Goal: Information Seeking & Learning: Learn about a topic

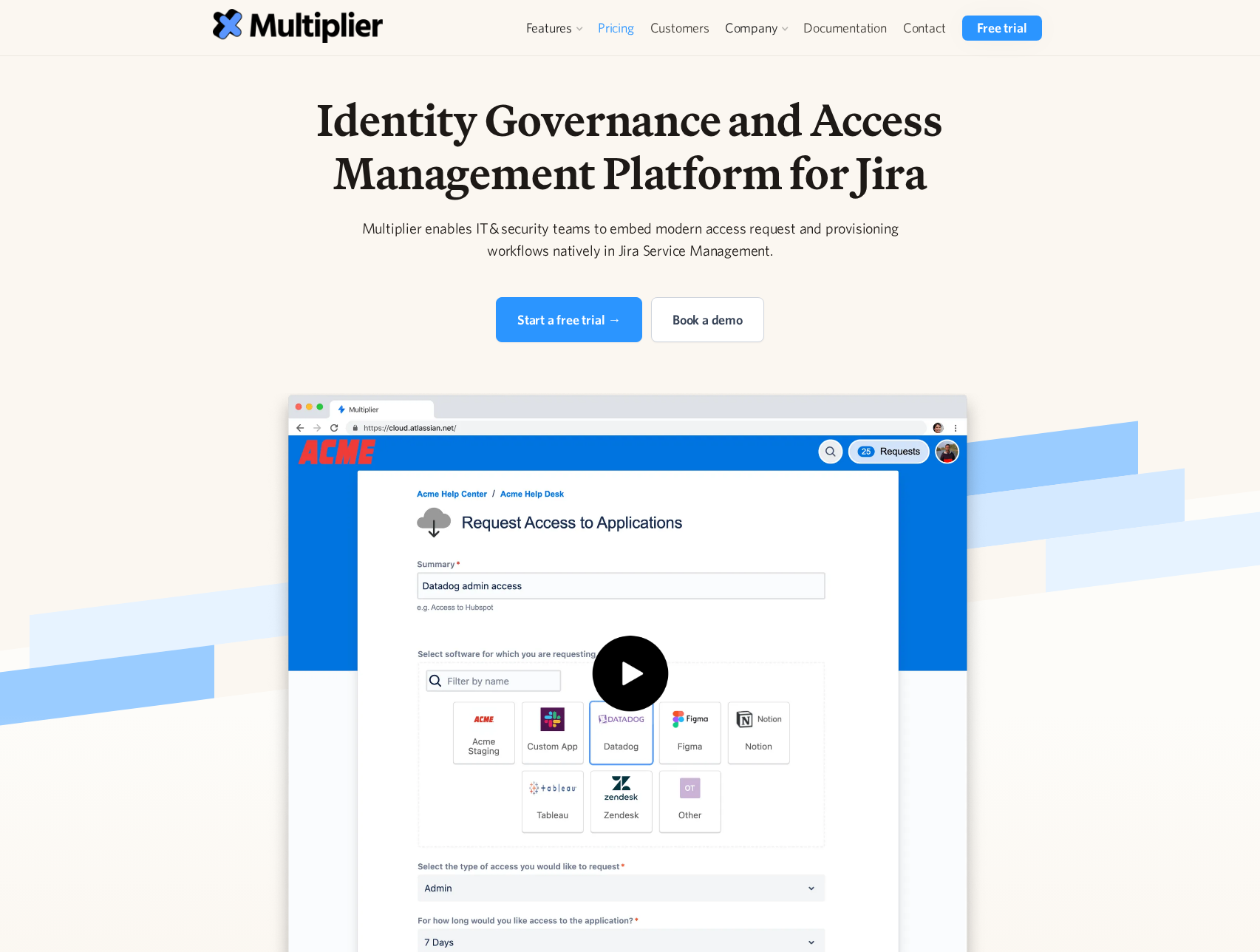
click at [596, 36] on link "Pricing" at bounding box center [616, 28] width 53 height 25
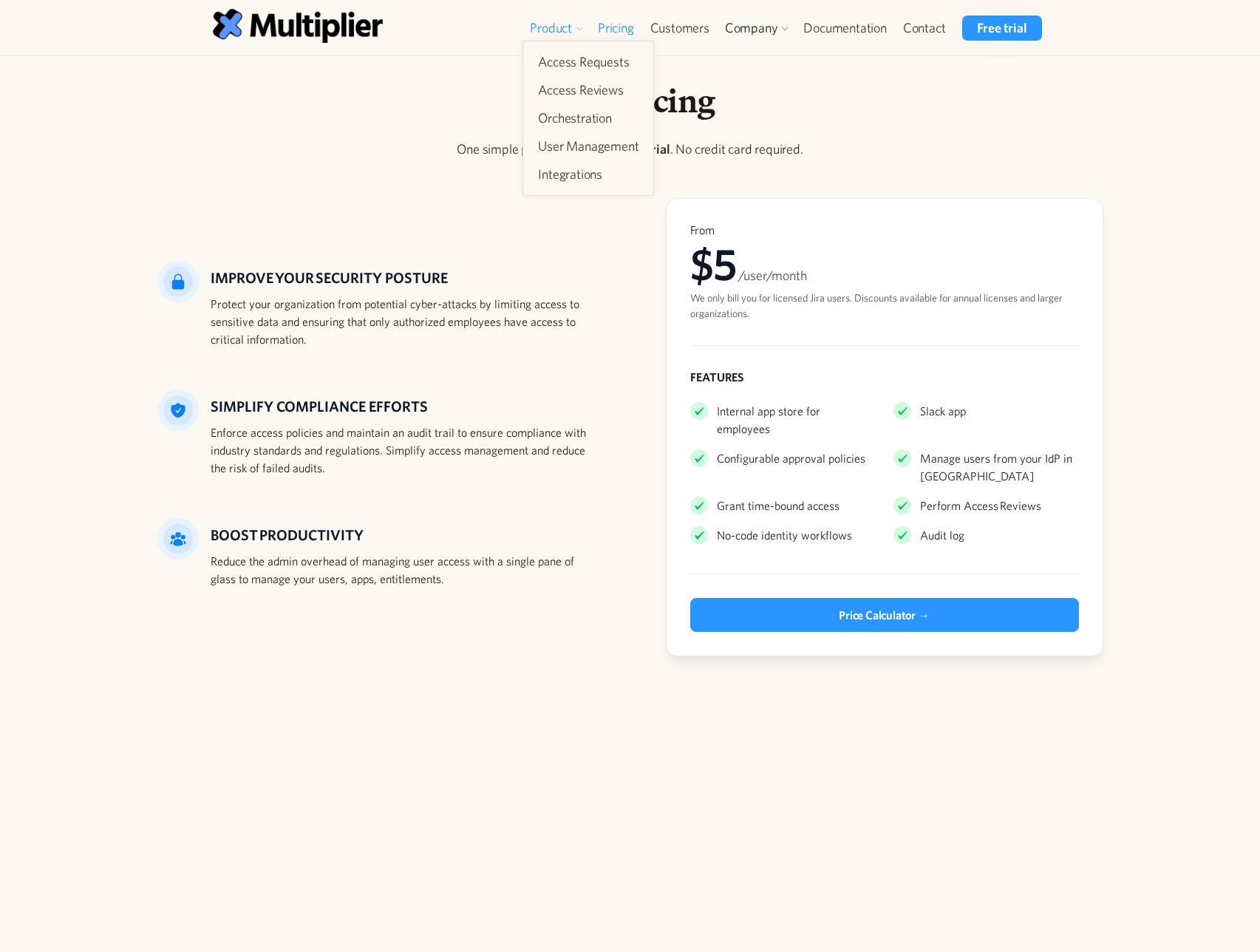
click at [583, 36] on div "Product" at bounding box center [557, 28] width 67 height 25
click at [569, 34] on div "Product" at bounding box center [551, 28] width 42 height 18
click at [577, 57] on link "Access Requests" at bounding box center [588, 62] width 112 height 26
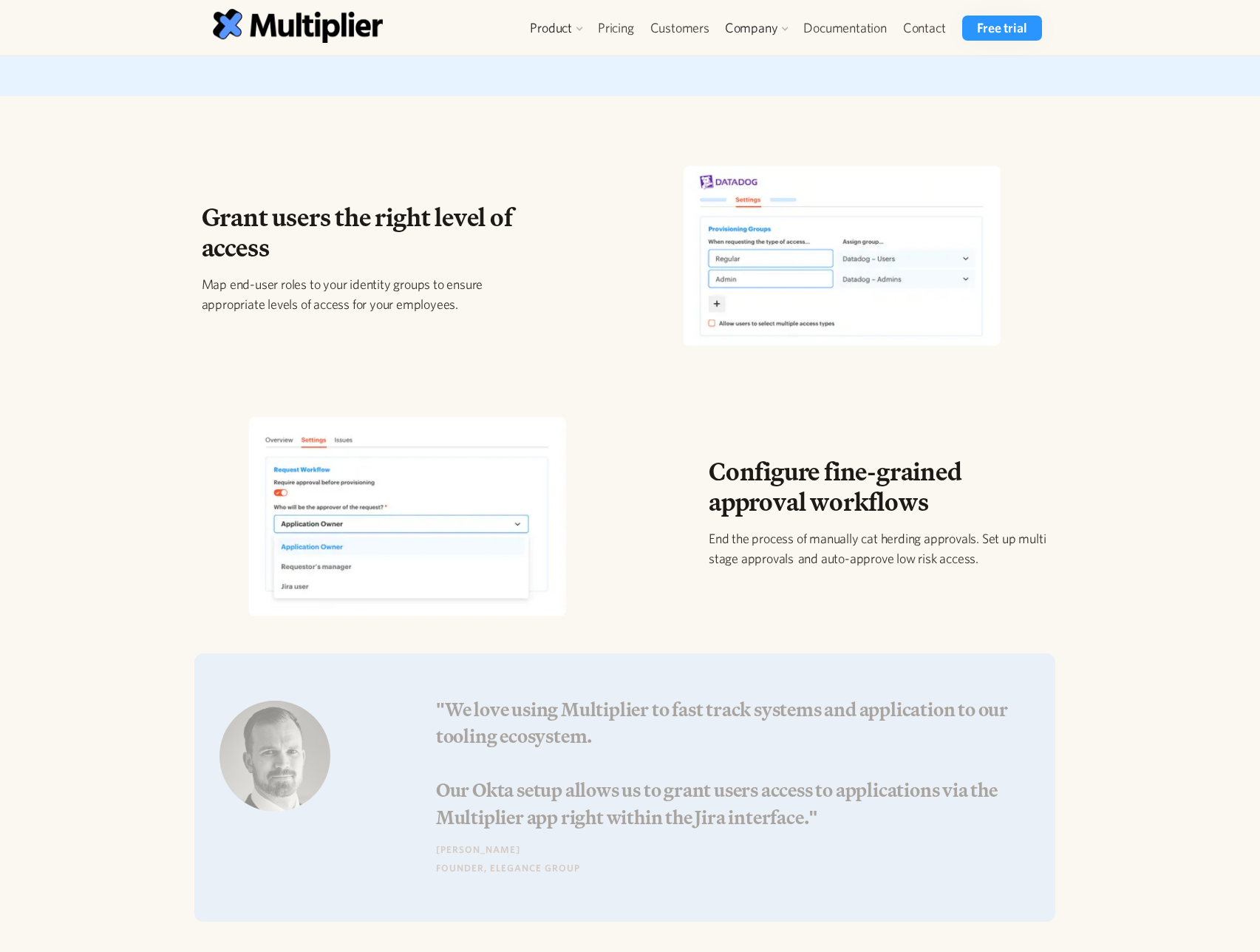
scroll to position [487, 0]
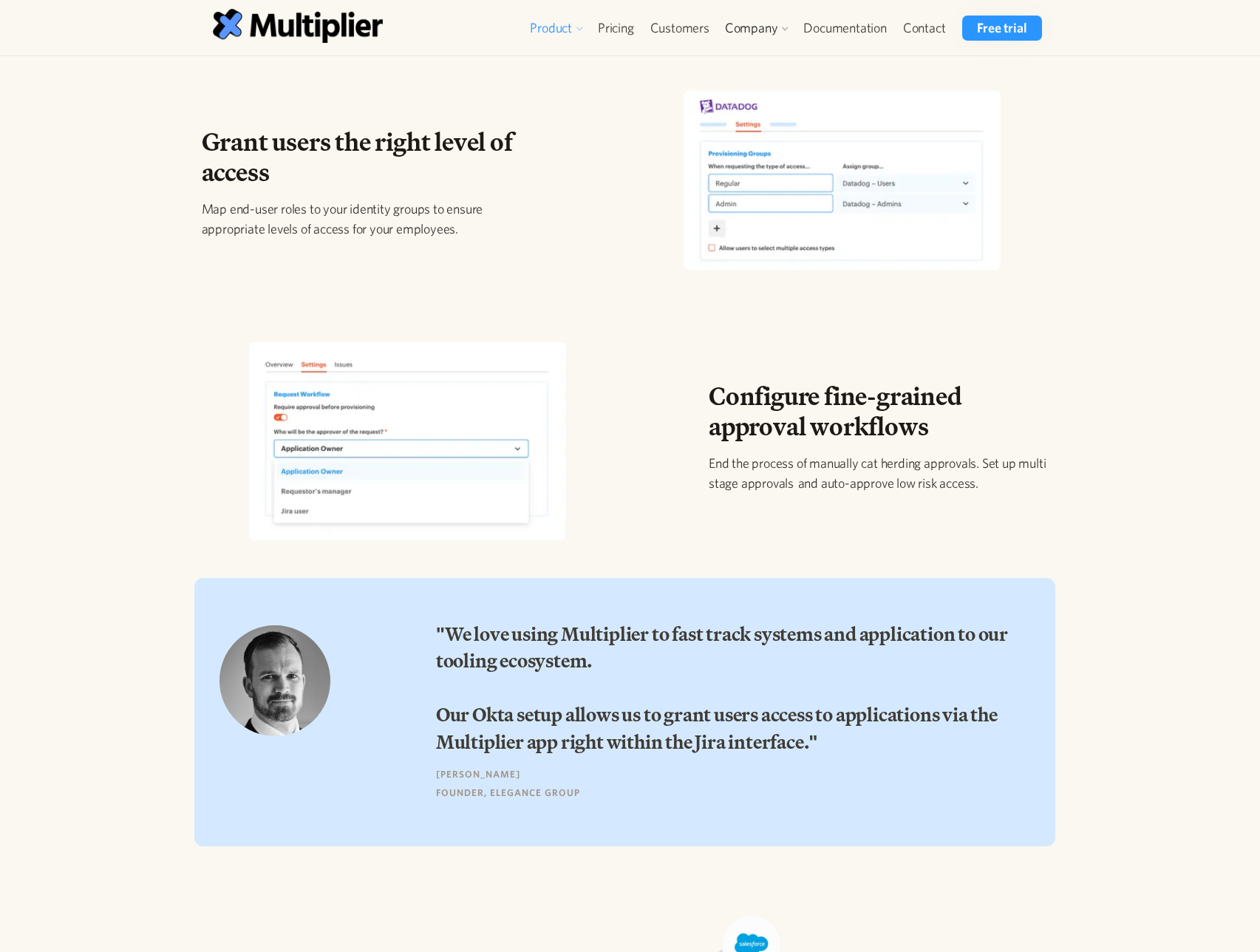
click at [547, 19] on div "Product" at bounding box center [551, 28] width 42 height 18
click at [554, 88] on link "Access Reviews" at bounding box center [588, 90] width 112 height 26
click at [540, 35] on div "Product" at bounding box center [551, 28] width 42 height 18
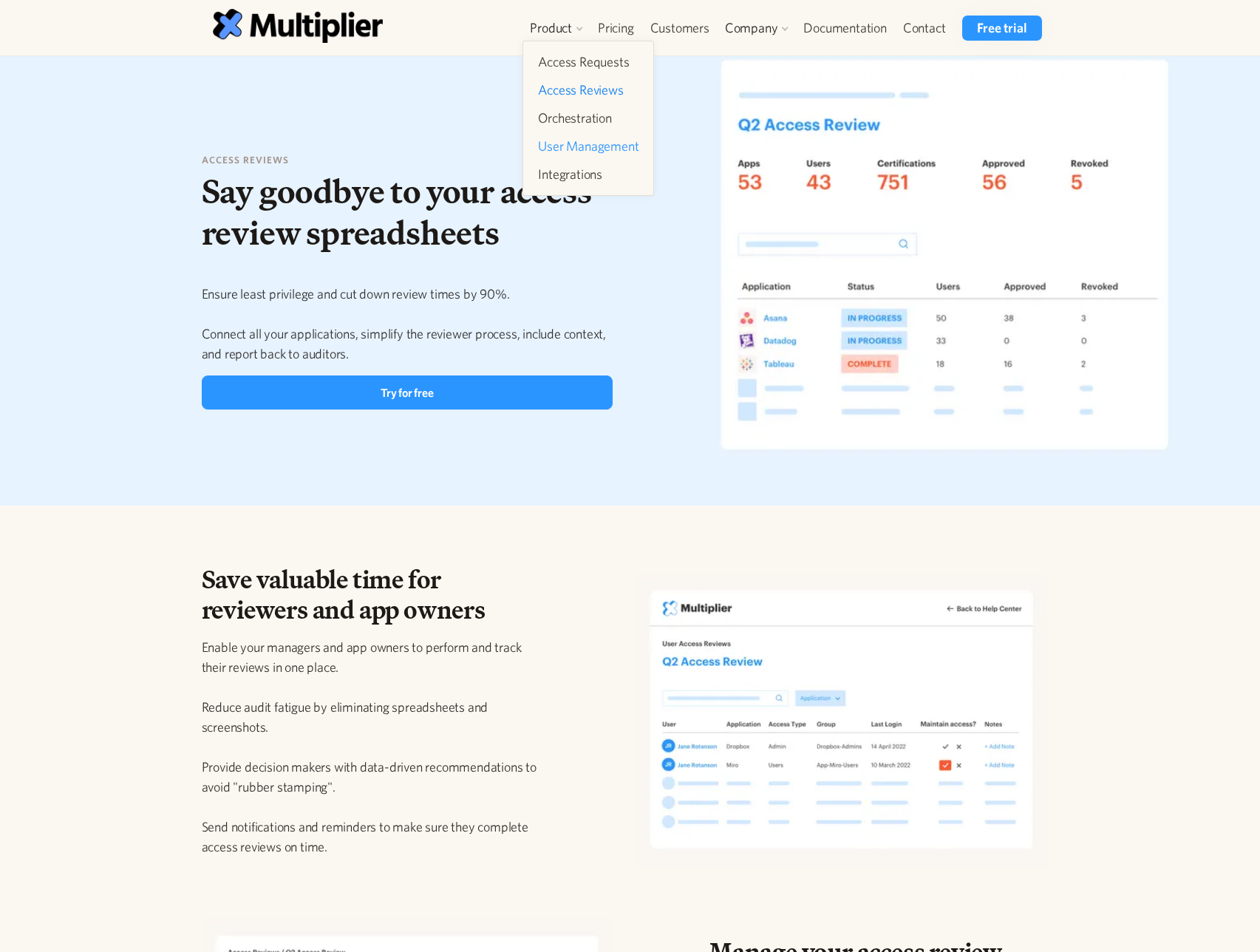
click at [535, 143] on link "User Management" at bounding box center [588, 146] width 112 height 26
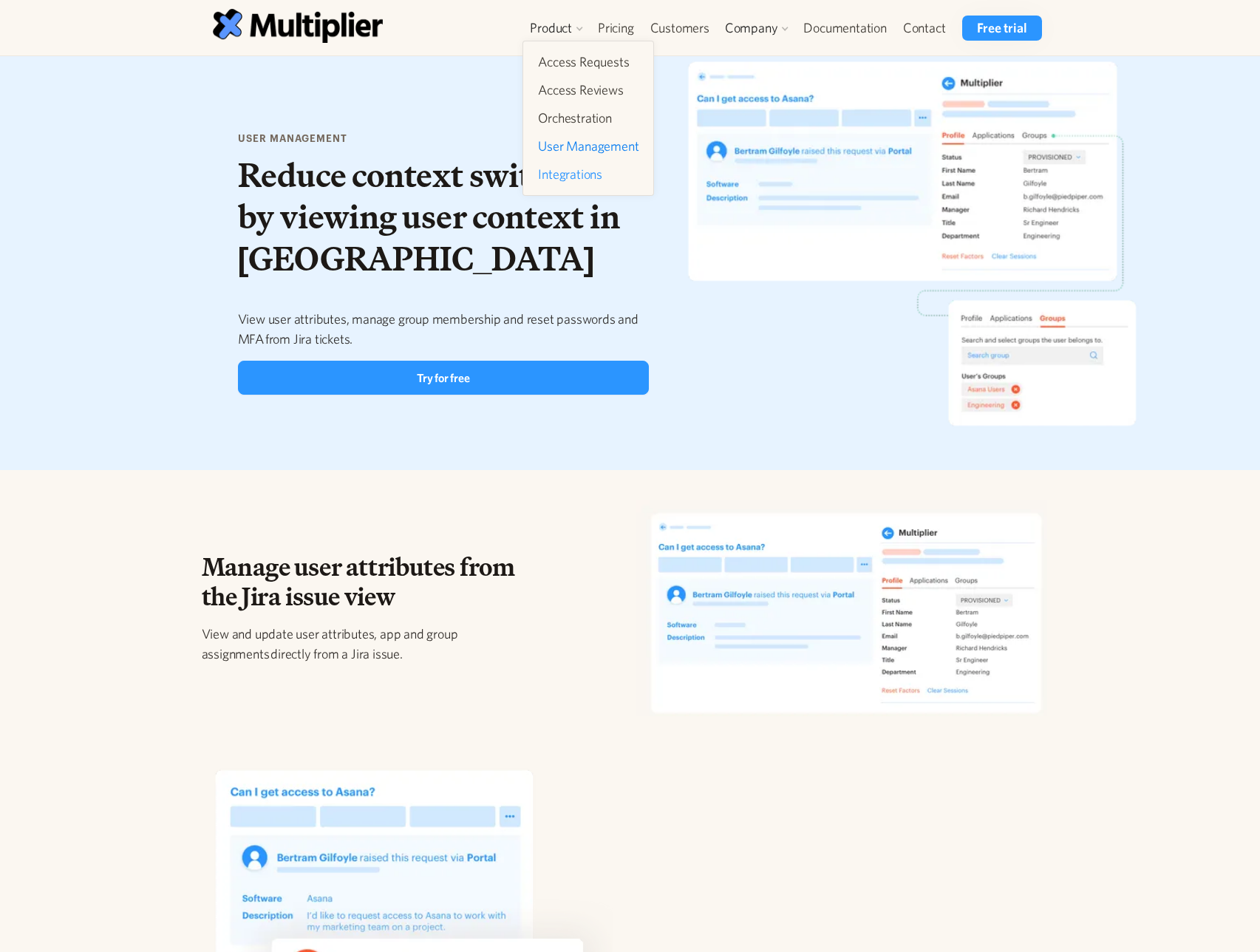
click at [563, 167] on link "Integrations" at bounding box center [588, 174] width 112 height 26
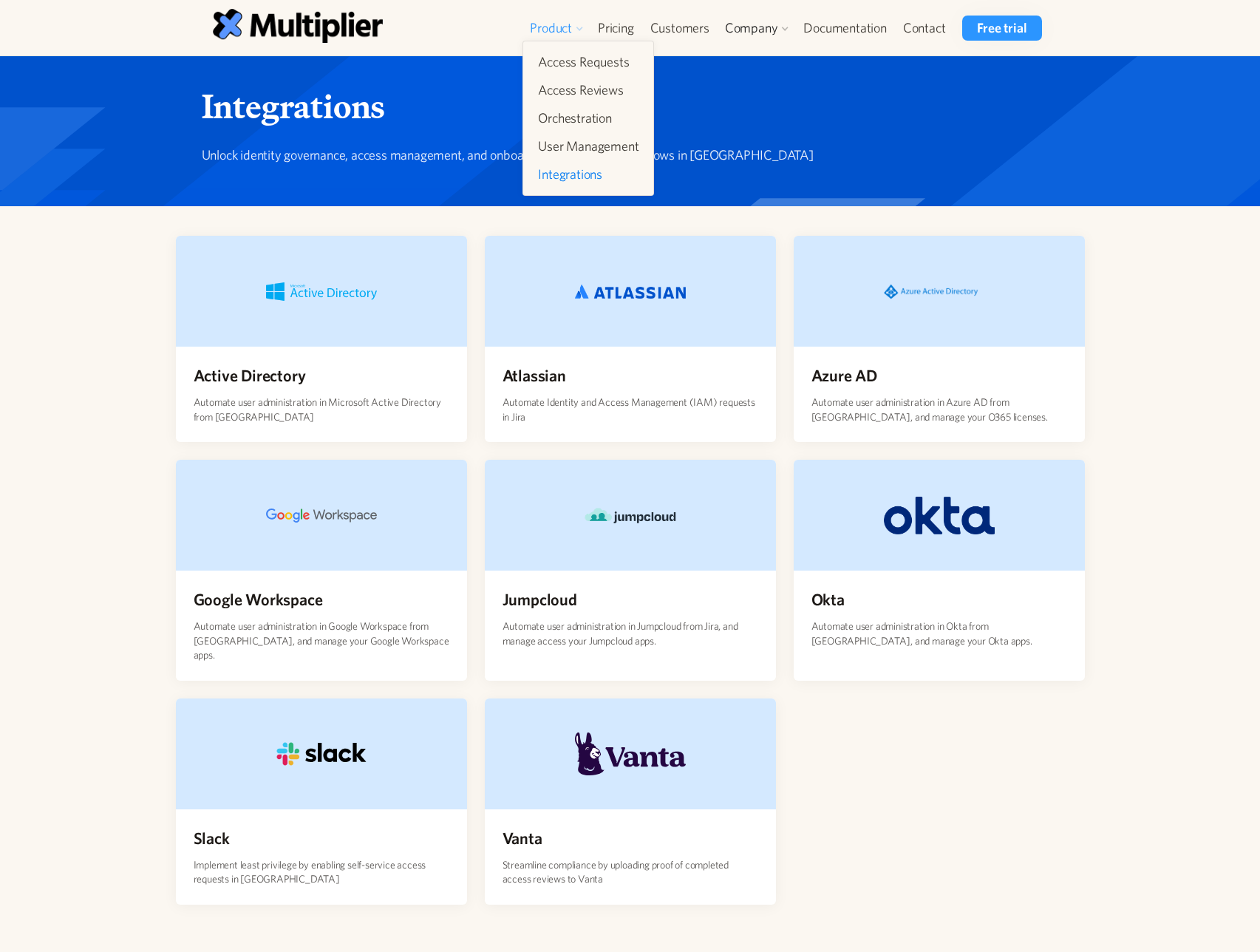
click at [538, 24] on div "Product" at bounding box center [551, 28] width 42 height 18
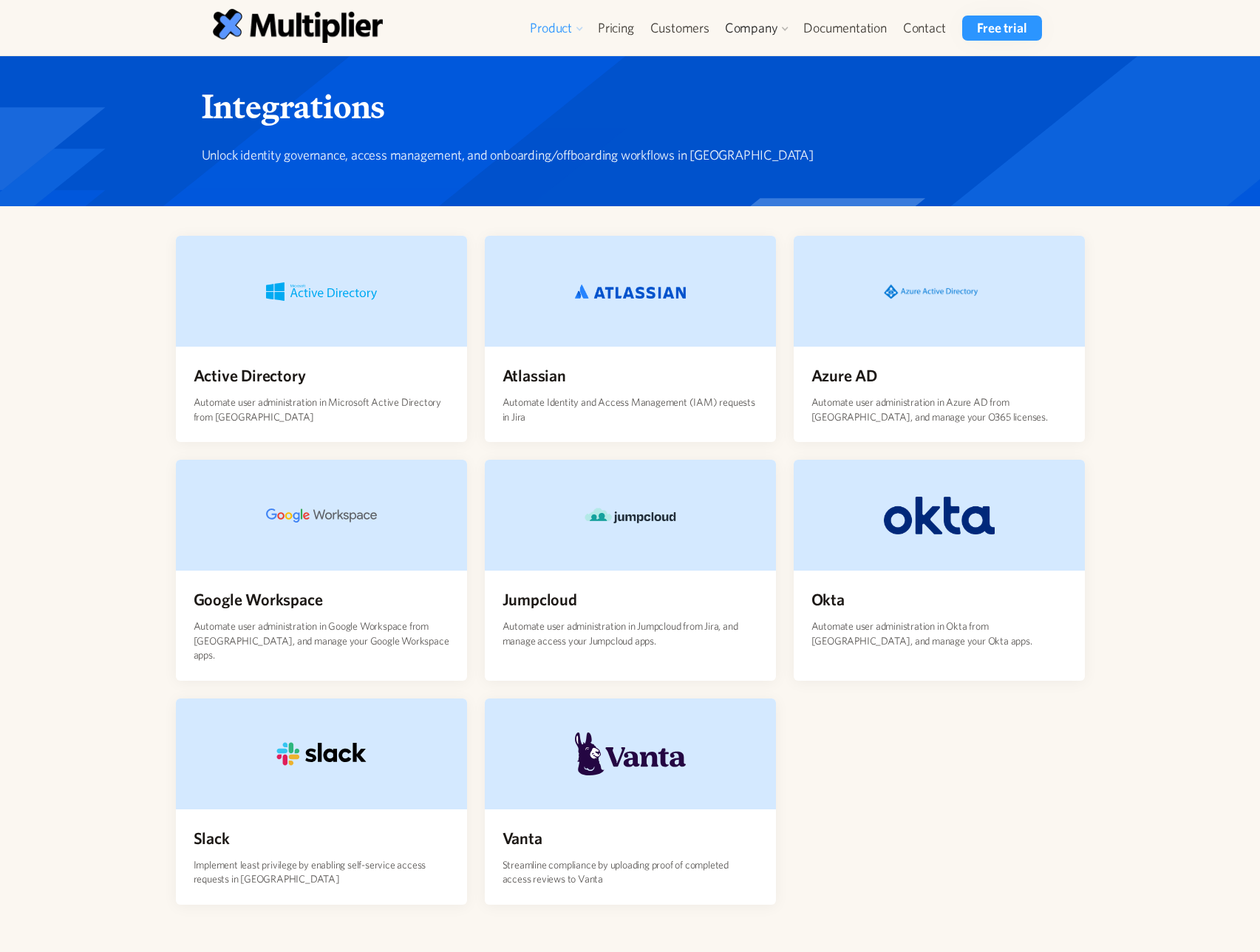
click at [538, 24] on div "Product" at bounding box center [551, 28] width 42 height 18
click at [376, 19] on img at bounding box center [298, 25] width 170 height 34
